Goal: Task Accomplishment & Management: Use online tool/utility

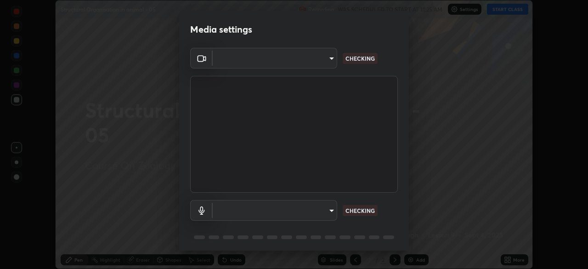
scroll to position [33, 0]
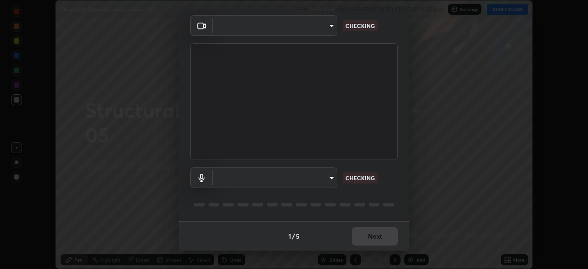
type input "b0e84f93268a6bc6c10e964920e8257ae587a14dfbb6e1f0eed47ef9ac306ae8"
click at [328, 179] on body "Erase all Structural Organisation in animal - 05 Recording WAS SCHEDULED TO STA…" at bounding box center [294, 134] width 588 height 269
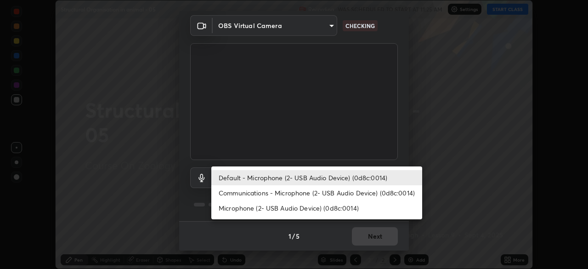
click at [329, 194] on li "Communications - Microphone (2- USB Audio Device) (0d8c:0014)" at bounding box center [316, 192] width 211 height 15
type input "communications"
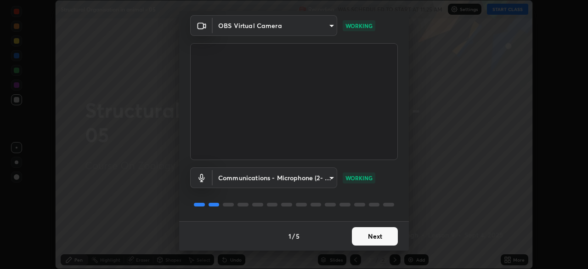
click at [377, 243] on button "Next" at bounding box center [375, 236] width 46 height 18
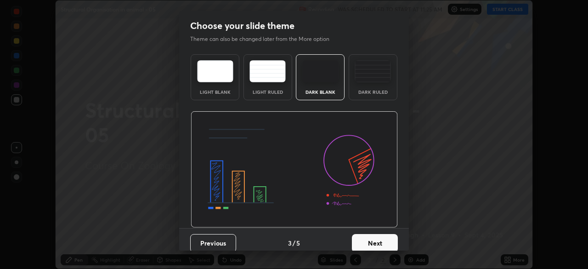
click at [382, 237] on button "Next" at bounding box center [375, 243] width 46 height 18
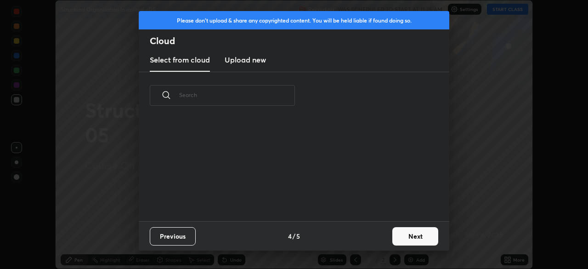
click at [383, 239] on div "Previous 4 / 5 Next" at bounding box center [294, 235] width 310 height 29
click at [385, 243] on div "Previous 4 / 5 Next" at bounding box center [294, 235] width 310 height 29
click at [393, 236] on button "Next" at bounding box center [415, 236] width 46 height 18
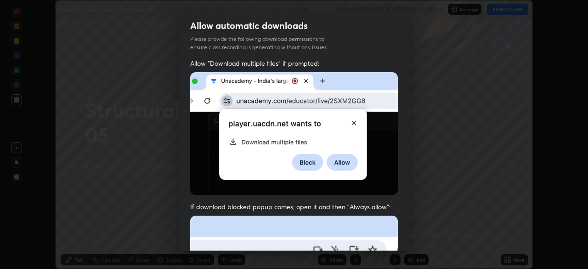
click at [399, 236] on div "Allow "Download multiple files" if prompted: If download blocked popup comes, o…" at bounding box center [294, 252] width 230 height 387
click at [403, 234] on div "Allow "Download multiple files" if prompted: If download blocked popup comes, o…" at bounding box center [294, 252] width 230 height 387
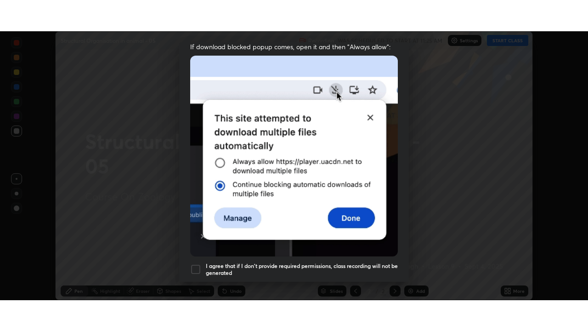
scroll to position [220, 0]
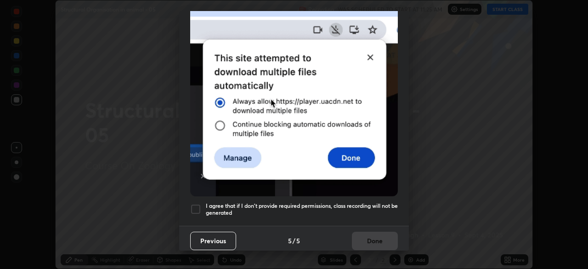
click at [377, 208] on h5 "I agree that if I don't provide required permissions, class recording will not …" at bounding box center [302, 209] width 192 height 14
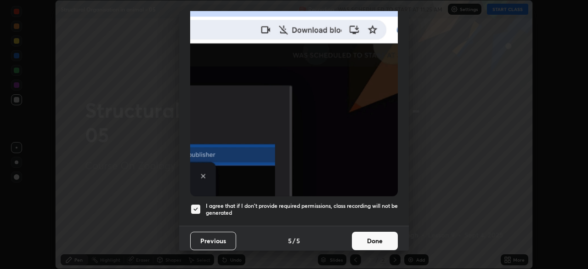
click at [375, 235] on button "Done" at bounding box center [375, 240] width 46 height 18
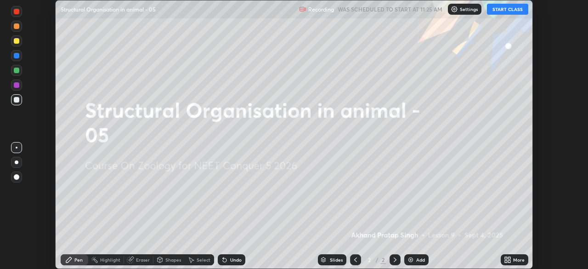
click at [496, 11] on button "START CLASS" at bounding box center [507, 9] width 41 height 11
click at [507, 258] on icon at bounding box center [507, 259] width 7 height 7
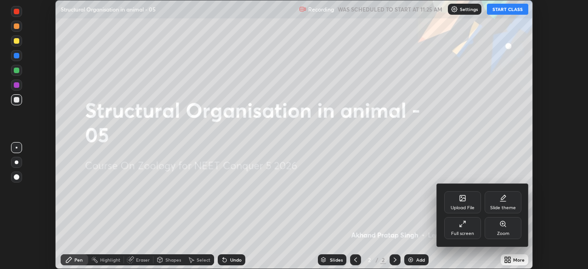
click at [460, 206] on div "Upload File" at bounding box center [462, 207] width 24 height 5
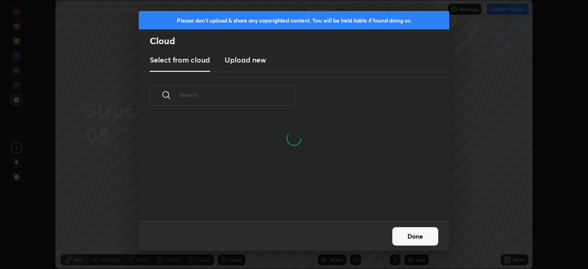
click at [241, 62] on h3 "Upload new" at bounding box center [244, 59] width 41 height 11
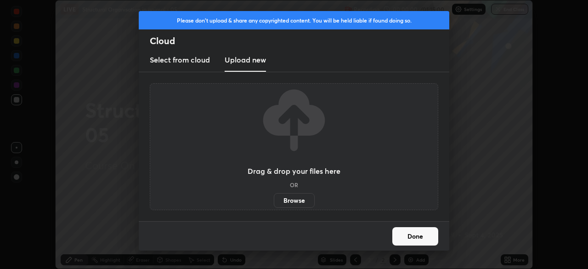
click at [290, 203] on label "Browse" at bounding box center [294, 200] width 41 height 15
click at [274, 203] on input "Browse" at bounding box center [274, 200] width 0 height 15
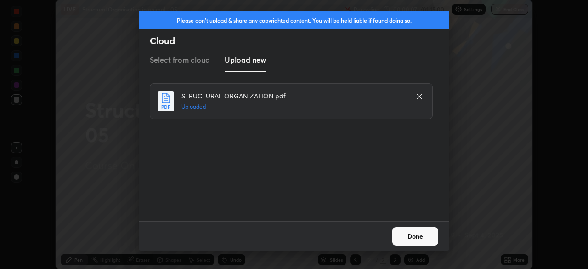
click at [415, 234] on button "Done" at bounding box center [415, 236] width 46 height 18
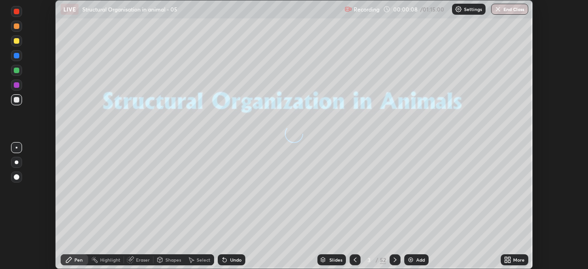
click at [505, 258] on icon at bounding box center [506, 258] width 2 height 2
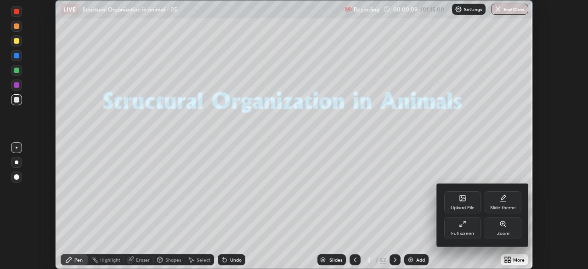
click at [465, 231] on div "Full screen" at bounding box center [462, 233] width 23 height 5
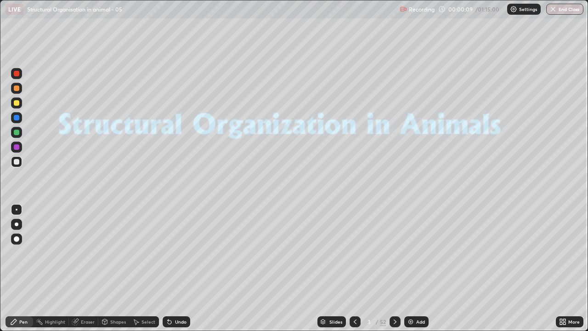
scroll to position [331, 588]
click at [337, 268] on div "Slides" at bounding box center [335, 321] width 13 height 5
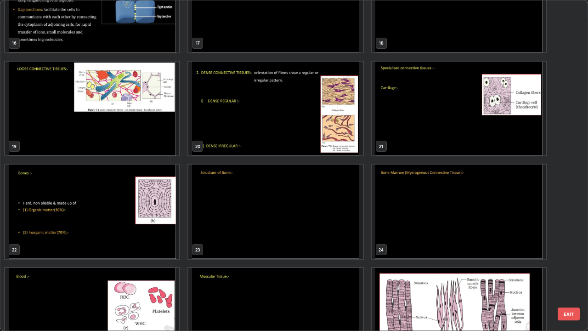
scroll to position [548, 0]
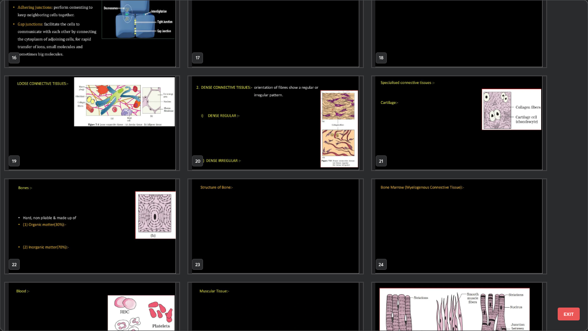
click at [251, 241] on img "grid" at bounding box center [275, 226] width 174 height 94
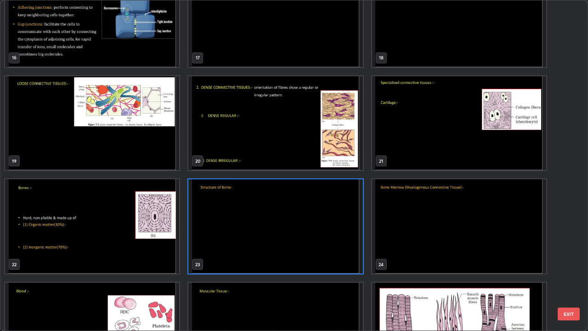
click at [252, 241] on img "grid" at bounding box center [275, 226] width 174 height 94
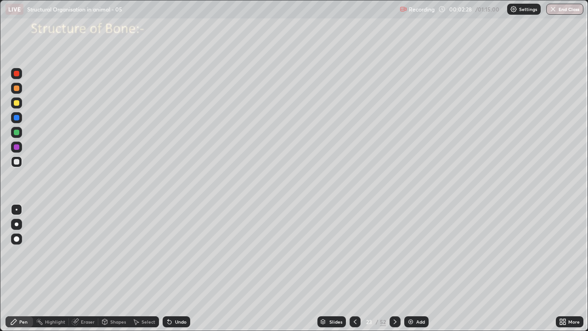
click at [394, 268] on icon at bounding box center [394, 321] width 7 height 7
click at [17, 239] on div at bounding box center [17, 239] width 6 height 6
click at [17, 163] on div at bounding box center [17, 162] width 6 height 6
click at [17, 89] on div at bounding box center [17, 88] width 6 height 6
click at [16, 224] on div at bounding box center [17, 224] width 4 height 4
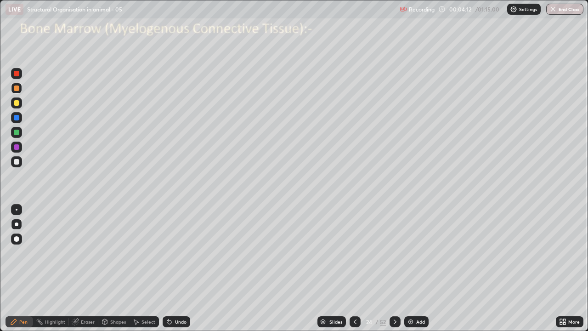
click at [17, 88] on div at bounding box center [17, 88] width 6 height 6
click at [17, 161] on div at bounding box center [17, 162] width 6 height 6
click at [17, 75] on div at bounding box center [17, 74] width 6 height 6
click at [17, 209] on div at bounding box center [17, 209] width 2 height 2
click at [17, 161] on div at bounding box center [17, 162] width 6 height 6
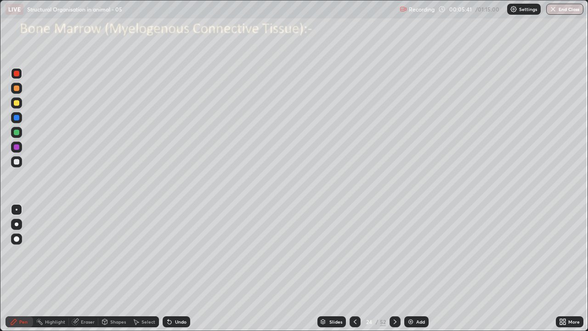
click at [17, 163] on div at bounding box center [17, 162] width 6 height 6
click at [17, 89] on div at bounding box center [17, 88] width 6 height 6
click at [17, 161] on div at bounding box center [17, 162] width 6 height 6
click at [18, 119] on div at bounding box center [17, 118] width 6 height 6
click at [17, 163] on div at bounding box center [17, 162] width 6 height 6
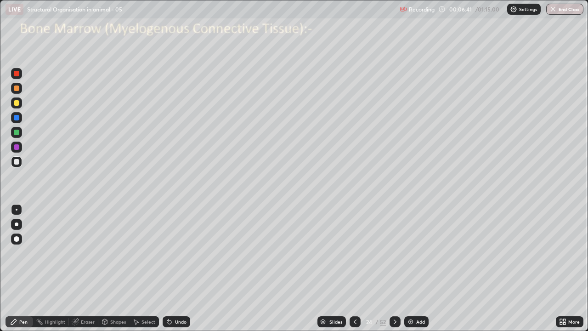
click at [17, 163] on div at bounding box center [17, 162] width 6 height 6
click at [17, 105] on div at bounding box center [17, 103] width 6 height 6
click at [17, 161] on div at bounding box center [17, 162] width 6 height 6
click at [17, 118] on div at bounding box center [17, 118] width 6 height 6
click at [19, 133] on div at bounding box center [17, 132] width 6 height 6
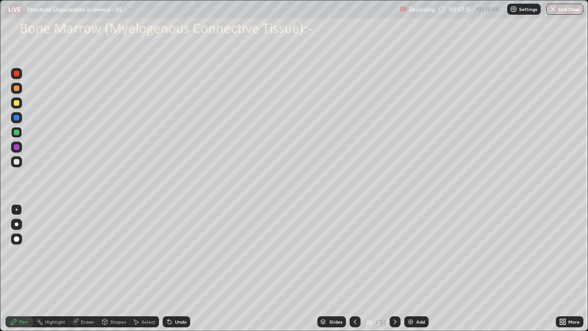
click at [18, 163] on div at bounding box center [17, 162] width 6 height 6
click at [17, 151] on div at bounding box center [16, 146] width 11 height 11
click at [17, 149] on div at bounding box center [17, 147] width 6 height 6
click at [21, 161] on div at bounding box center [16, 161] width 11 height 11
click at [20, 136] on div at bounding box center [16, 132] width 11 height 11
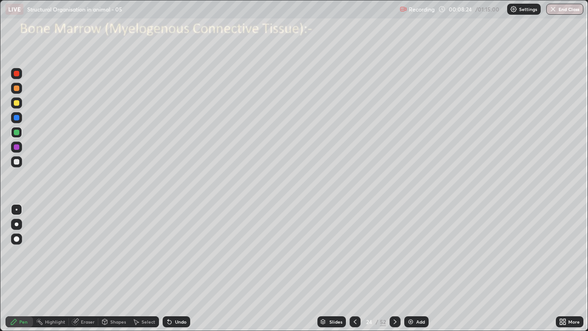
click at [19, 135] on div at bounding box center [16, 132] width 11 height 11
click at [18, 161] on div at bounding box center [17, 162] width 6 height 6
click at [18, 237] on div at bounding box center [17, 239] width 6 height 6
click at [16, 119] on div at bounding box center [17, 118] width 6 height 6
click at [17, 209] on div at bounding box center [17, 209] width 2 height 2
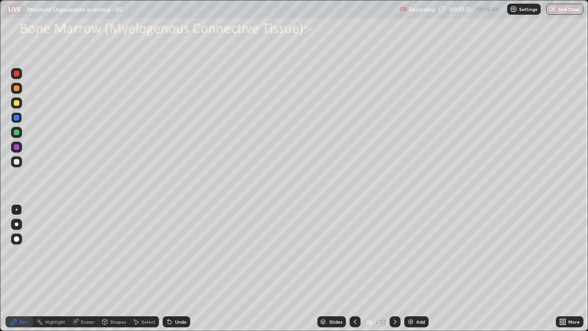
click at [18, 149] on div at bounding box center [17, 147] width 6 height 6
click at [18, 118] on div at bounding box center [17, 118] width 6 height 6
click at [17, 149] on div at bounding box center [17, 147] width 6 height 6
click at [19, 106] on div at bounding box center [16, 102] width 11 height 11
click at [15, 241] on div at bounding box center [16, 238] width 11 height 11
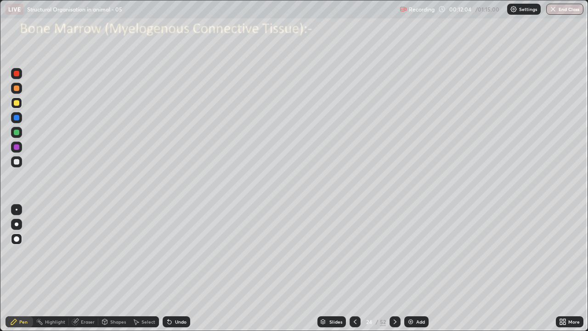
click at [17, 118] on div at bounding box center [17, 118] width 6 height 6
click at [17, 214] on div at bounding box center [16, 209] width 11 height 11
click at [20, 163] on div at bounding box center [16, 161] width 11 height 11
click at [415, 268] on div "Add" at bounding box center [416, 321] width 24 height 11
click at [355, 268] on icon at bounding box center [354, 321] width 7 height 7
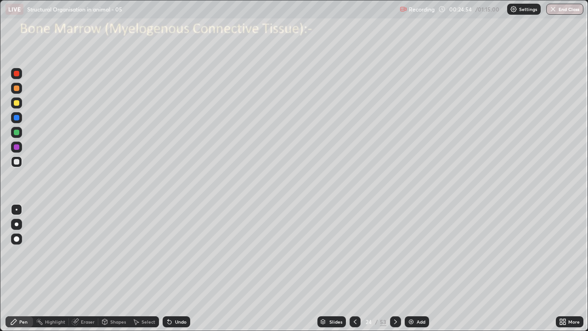
click at [17, 163] on div at bounding box center [17, 162] width 6 height 6
click at [20, 133] on div at bounding box center [16, 132] width 11 height 11
click at [17, 122] on div at bounding box center [16, 117] width 11 height 11
click at [394, 268] on icon at bounding box center [395, 321] width 7 height 7
click at [393, 268] on icon at bounding box center [395, 321] width 7 height 7
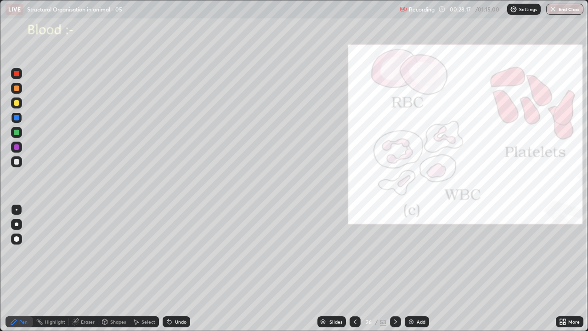
click at [354, 268] on icon at bounding box center [354, 321] width 7 height 7
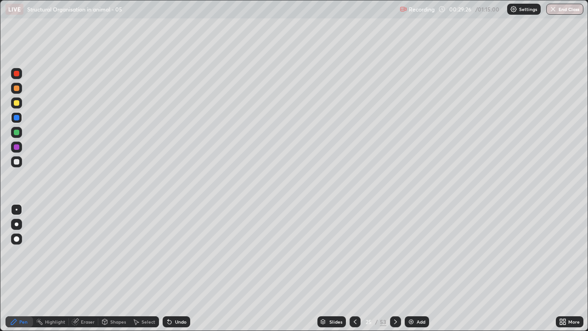
click at [394, 268] on icon at bounding box center [395, 321] width 7 height 7
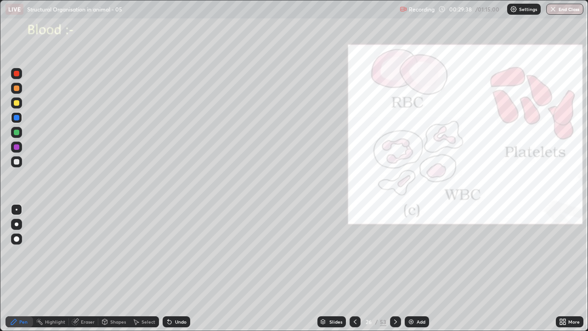
click at [17, 78] on div at bounding box center [16, 73] width 11 height 11
click at [20, 163] on div at bounding box center [16, 161] width 11 height 11
click at [84, 268] on div "Eraser" at bounding box center [88, 321] width 14 height 5
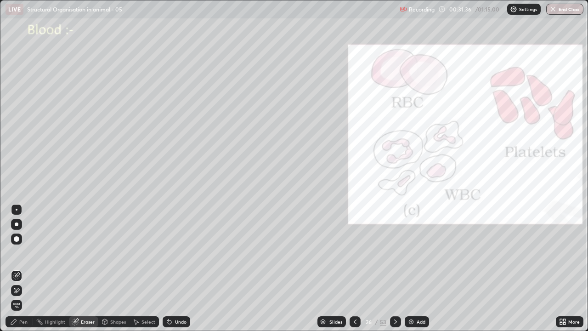
click at [15, 268] on icon at bounding box center [14, 287] width 1 height 1
click at [22, 268] on div "Pen" at bounding box center [23, 321] width 8 height 5
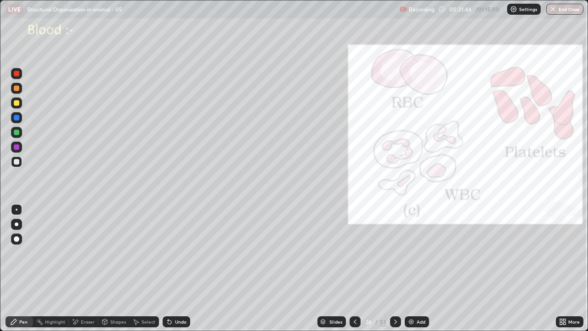
click at [17, 163] on div at bounding box center [17, 162] width 6 height 6
click at [17, 103] on div at bounding box center [17, 103] width 6 height 6
click at [17, 162] on div at bounding box center [17, 162] width 6 height 6
click at [17, 135] on div at bounding box center [17, 132] width 6 height 6
click at [16, 149] on div at bounding box center [17, 147] width 6 height 6
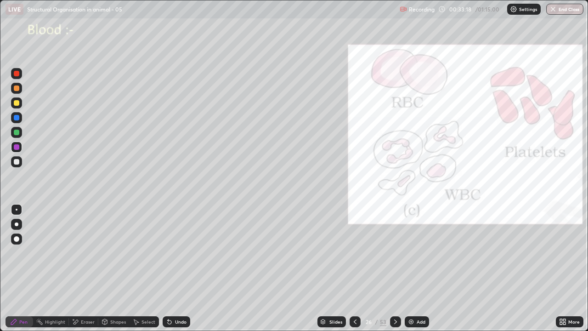
click at [168, 268] on icon at bounding box center [168, 319] width 1 height 1
click at [169, 268] on icon at bounding box center [169, 321] width 7 height 7
click at [180, 268] on div "Undo" at bounding box center [177, 321] width 28 height 11
click at [19, 135] on div at bounding box center [16, 132] width 11 height 11
click at [17, 163] on div at bounding box center [17, 162] width 6 height 6
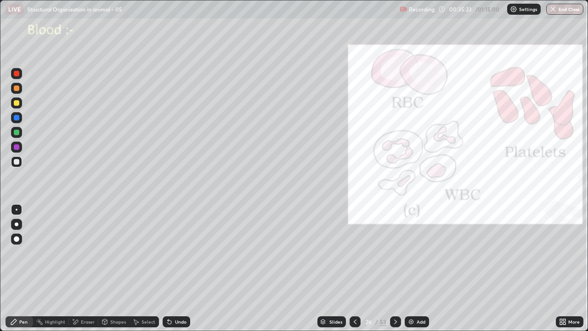
click at [175, 268] on div "Undo" at bounding box center [180, 321] width 11 height 5
click at [17, 121] on div at bounding box center [16, 117] width 11 height 11
click at [18, 148] on div at bounding box center [17, 147] width 6 height 6
click at [390, 268] on div at bounding box center [395, 321] width 11 height 11
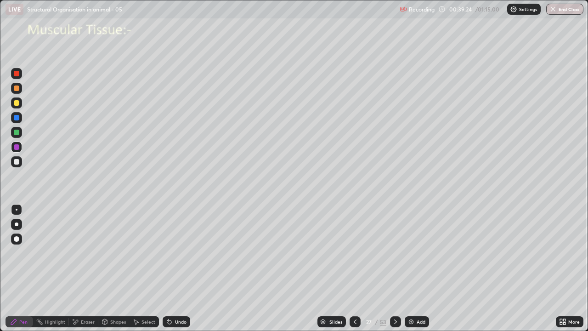
click at [354, 268] on icon at bounding box center [354, 321] width 7 height 7
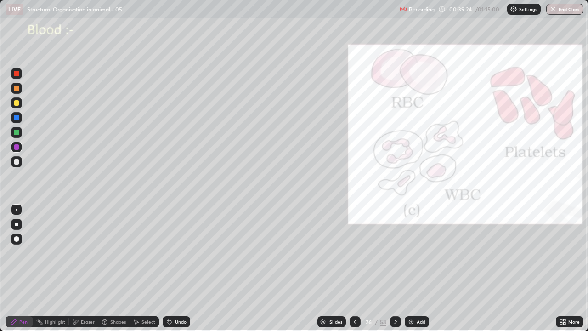
click at [416, 268] on div "Add" at bounding box center [420, 321] width 9 height 5
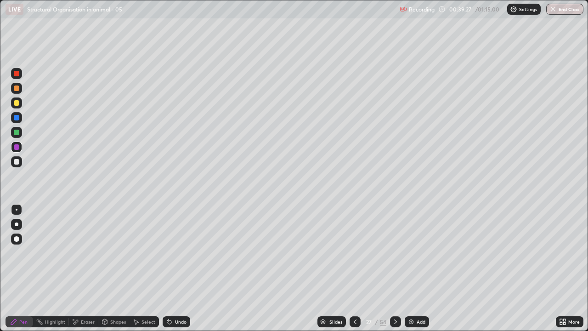
click at [17, 73] on div at bounding box center [17, 74] width 6 height 6
click at [179, 268] on div "Undo" at bounding box center [180, 321] width 11 height 5
click at [176, 268] on div "Undo" at bounding box center [180, 321] width 11 height 5
click at [17, 135] on div at bounding box center [17, 132] width 6 height 6
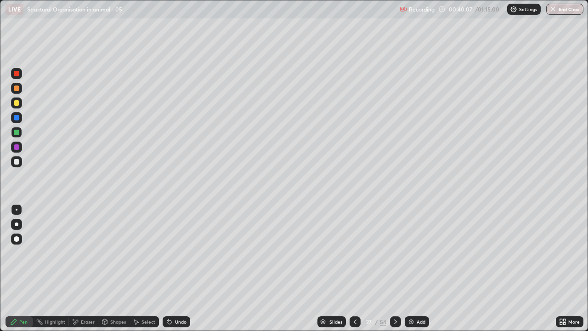
click at [17, 161] on div at bounding box center [17, 162] width 6 height 6
click at [17, 118] on div at bounding box center [17, 118] width 6 height 6
click at [17, 148] on div at bounding box center [17, 147] width 6 height 6
click at [16, 163] on div at bounding box center [17, 162] width 6 height 6
click at [17, 135] on div at bounding box center [17, 132] width 6 height 6
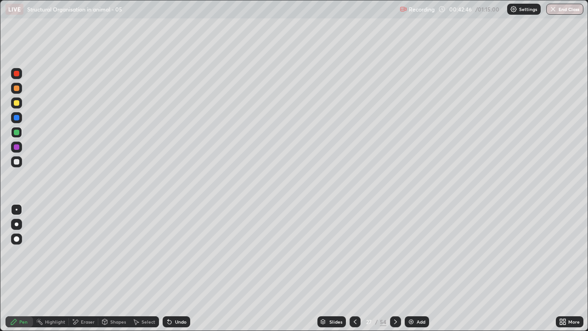
click at [17, 162] on div at bounding box center [17, 162] width 6 height 6
click at [17, 118] on div at bounding box center [17, 118] width 6 height 6
click at [19, 161] on div at bounding box center [17, 162] width 6 height 6
click at [80, 268] on div "Eraser" at bounding box center [83, 321] width 29 height 11
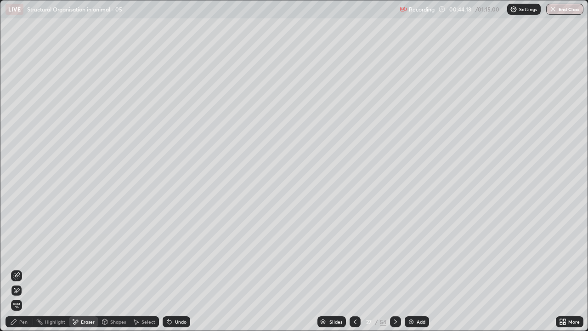
click at [17, 268] on div "Pen" at bounding box center [20, 321] width 28 height 11
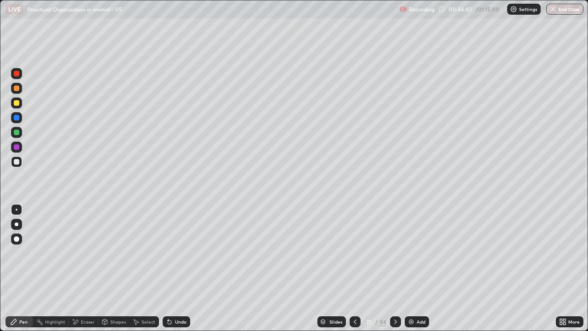
click at [180, 268] on div "Undo" at bounding box center [180, 321] width 11 height 5
click at [15, 148] on div at bounding box center [17, 147] width 6 height 6
click at [16, 163] on div at bounding box center [17, 162] width 6 height 6
click at [413, 268] on img at bounding box center [410, 321] width 7 height 7
click at [18, 104] on div at bounding box center [17, 103] width 6 height 6
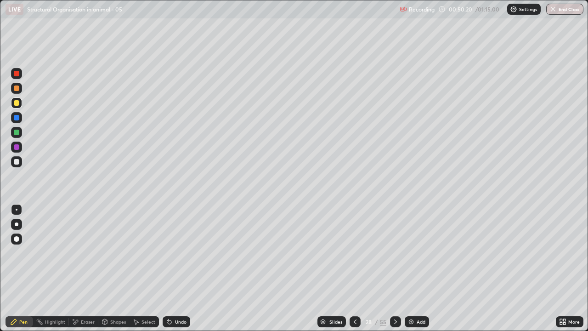
click at [17, 147] on div at bounding box center [17, 147] width 6 height 6
click at [168, 268] on icon at bounding box center [170, 322] width 4 height 4
click at [16, 135] on div at bounding box center [17, 132] width 6 height 6
click at [18, 163] on div at bounding box center [17, 162] width 6 height 6
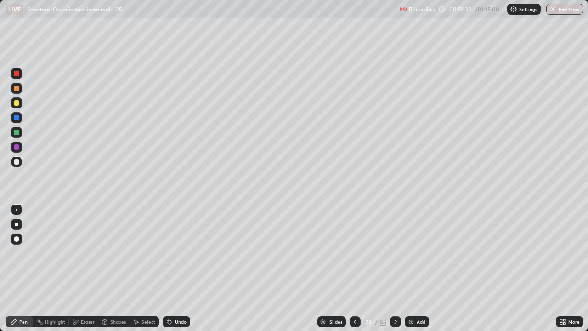
click at [18, 162] on div at bounding box center [17, 162] width 6 height 6
click at [18, 237] on div at bounding box center [17, 239] width 6 height 6
click at [17, 148] on div at bounding box center [17, 147] width 6 height 6
click at [168, 268] on icon at bounding box center [168, 319] width 1 height 1
click at [20, 163] on div at bounding box center [16, 161] width 11 height 11
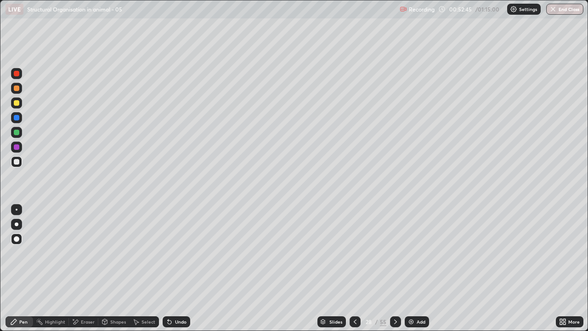
click at [17, 149] on div at bounding box center [17, 147] width 6 height 6
click at [18, 161] on div at bounding box center [17, 162] width 6 height 6
click at [17, 209] on div at bounding box center [17, 209] width 2 height 2
click at [16, 104] on div at bounding box center [17, 103] width 6 height 6
click at [20, 162] on div at bounding box center [16, 161] width 11 height 11
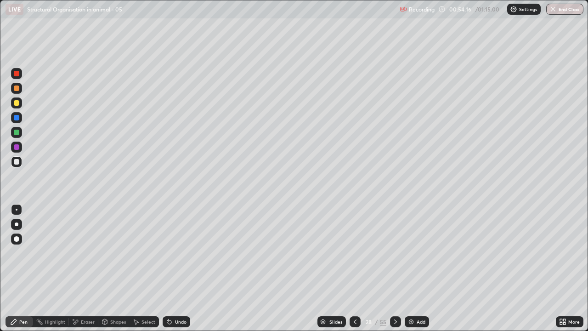
click at [22, 105] on div at bounding box center [16, 102] width 11 height 11
click at [20, 223] on div at bounding box center [16, 224] width 11 height 11
click at [17, 209] on div at bounding box center [17, 209] width 2 height 2
click at [20, 161] on div at bounding box center [16, 161] width 11 height 11
click at [184, 268] on div "Undo" at bounding box center [177, 321] width 28 height 11
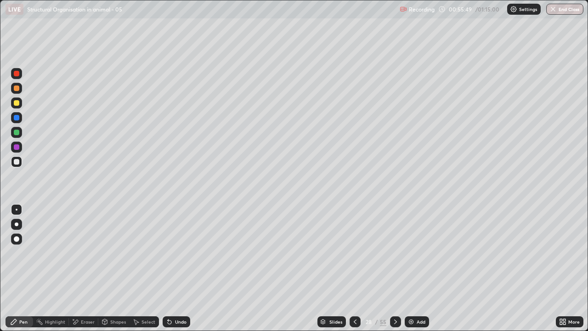
click at [19, 132] on div at bounding box center [17, 132] width 6 height 6
click at [17, 88] on div at bounding box center [17, 88] width 6 height 6
click at [21, 75] on div at bounding box center [16, 73] width 11 height 11
click at [17, 225] on div at bounding box center [17, 224] width 4 height 4
click at [17, 162] on div at bounding box center [17, 162] width 6 height 6
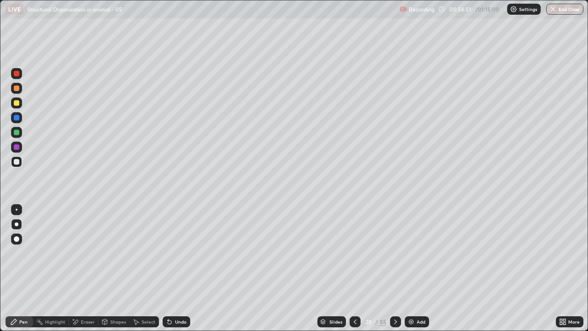
click at [20, 210] on div at bounding box center [16, 209] width 11 height 11
click at [20, 149] on div at bounding box center [16, 146] width 11 height 11
click at [18, 119] on div at bounding box center [17, 118] width 6 height 6
click at [179, 268] on div "Undo" at bounding box center [180, 321] width 11 height 5
click at [570, 11] on button "End Class" at bounding box center [565, 9] width 36 height 11
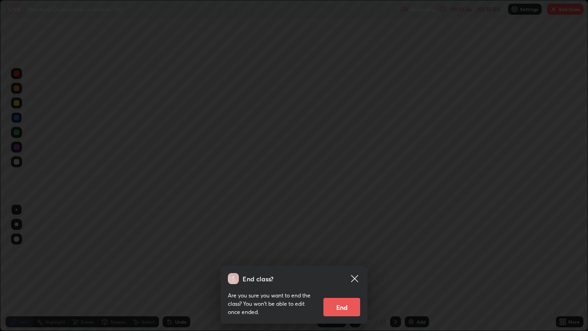
click at [343, 268] on button "End" at bounding box center [341, 306] width 37 height 18
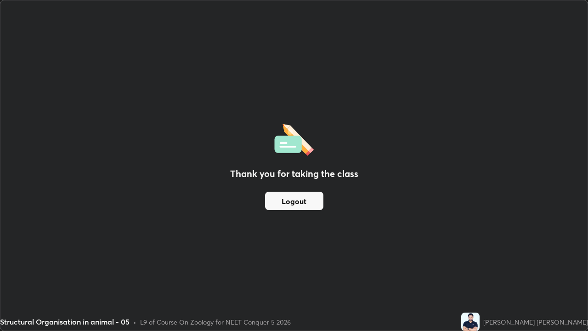
click at [298, 201] on button "Logout" at bounding box center [294, 200] width 58 height 18
